Goal: Download file/media

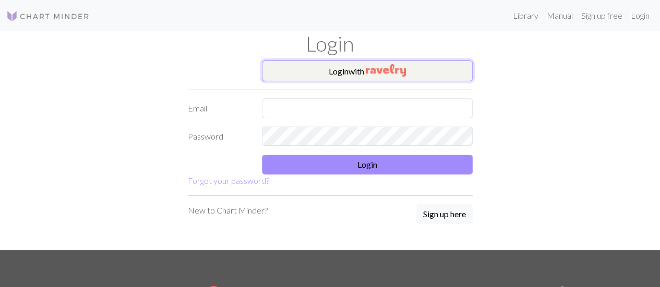
click at [294, 66] on button "Login with" at bounding box center [367, 70] width 211 height 21
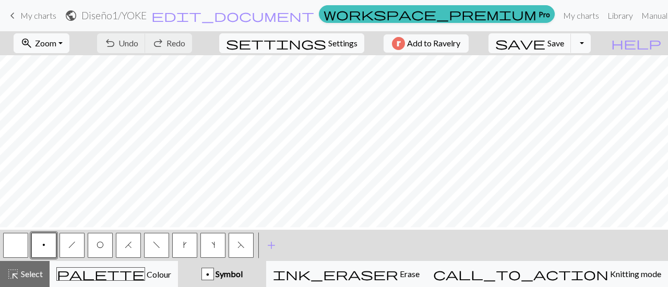
scroll to position [69, 0]
click at [590, 42] on button "Toggle Dropdown" at bounding box center [581, 43] width 20 height 20
click at [565, 82] on button "save_alt Download" at bounding box center [504, 82] width 172 height 17
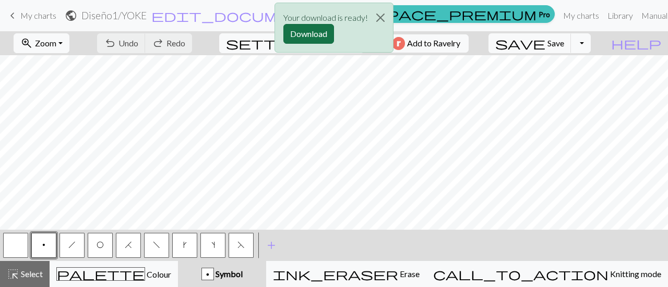
click at [315, 29] on button "Download" at bounding box center [308, 34] width 51 height 20
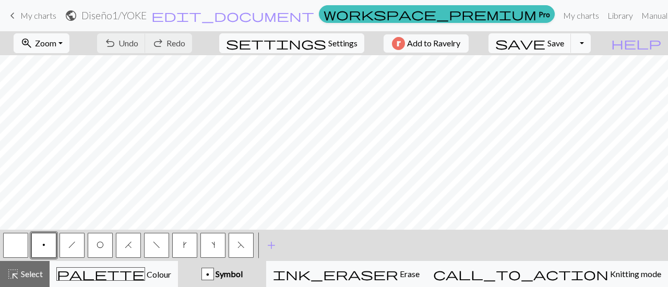
click at [260, 274] on div "p Symbol" at bounding box center [222, 274] width 76 height 13
click at [267, 247] on span "add" at bounding box center [271, 245] width 13 height 15
click at [275, 247] on button "button" at bounding box center [269, 245] width 25 height 25
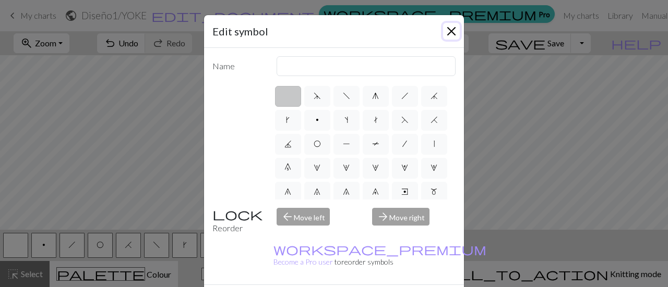
click at [444, 32] on button "Close" at bounding box center [451, 31] width 17 height 17
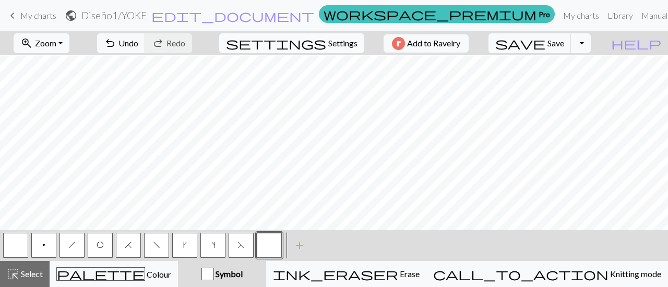
scroll to position [225, 0]
